Goal: Check status: Check status

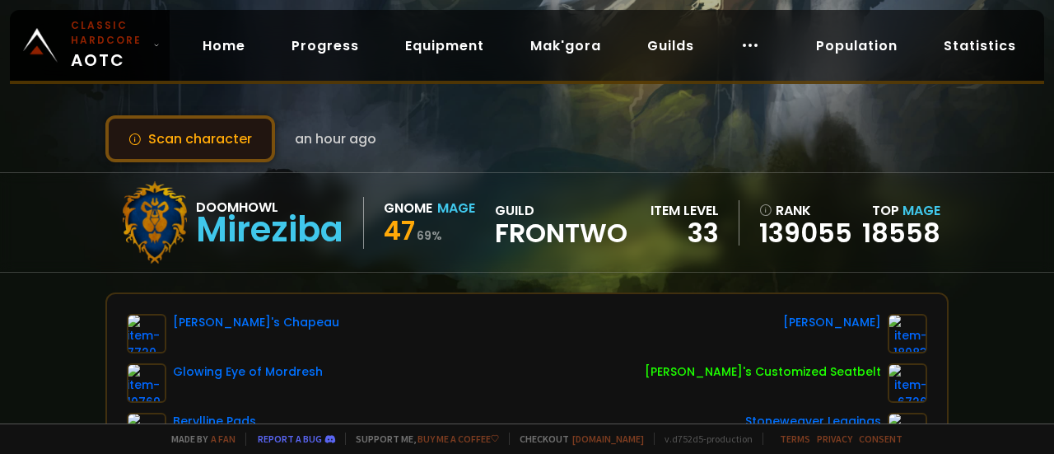
click at [229, 144] on button "Scan character" at bounding box center [190, 138] width 170 height 47
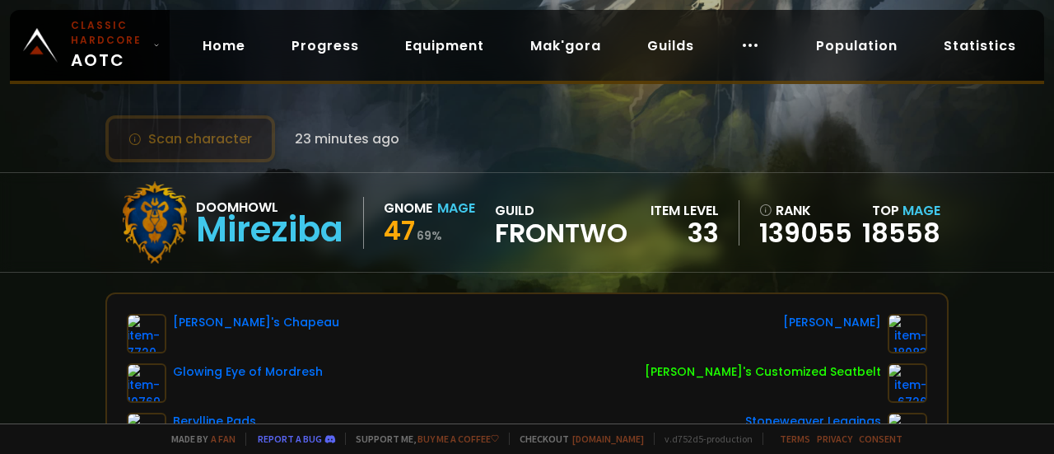
click at [216, 132] on button "Scan character" at bounding box center [190, 138] width 170 height 47
click at [194, 155] on button "Scan character" at bounding box center [190, 138] width 170 height 47
drag, startPoint x: 196, startPoint y: 151, endPoint x: 201, endPoint y: 96, distance: 54.6
click at [196, 151] on button "Scan character" at bounding box center [190, 138] width 170 height 47
click at [236, 142] on button "Scan character" at bounding box center [190, 138] width 170 height 47
